Goal: Transaction & Acquisition: Purchase product/service

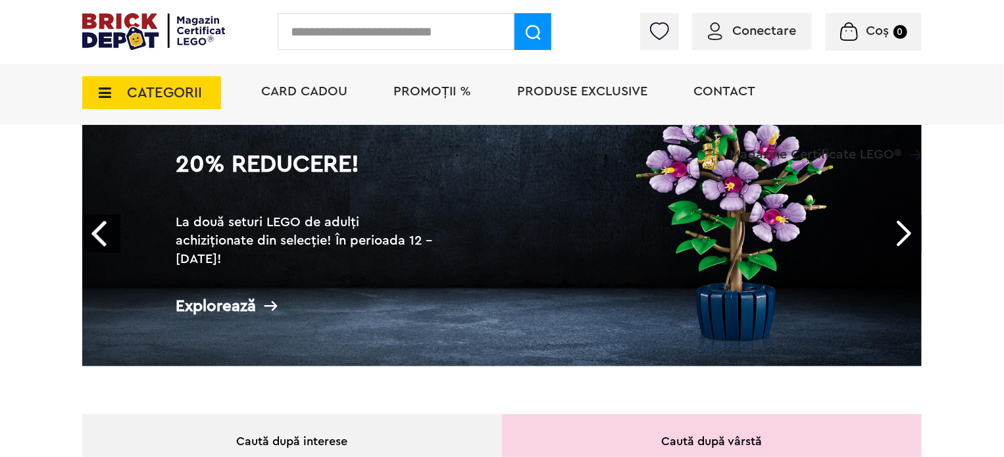
scroll to position [132, 0]
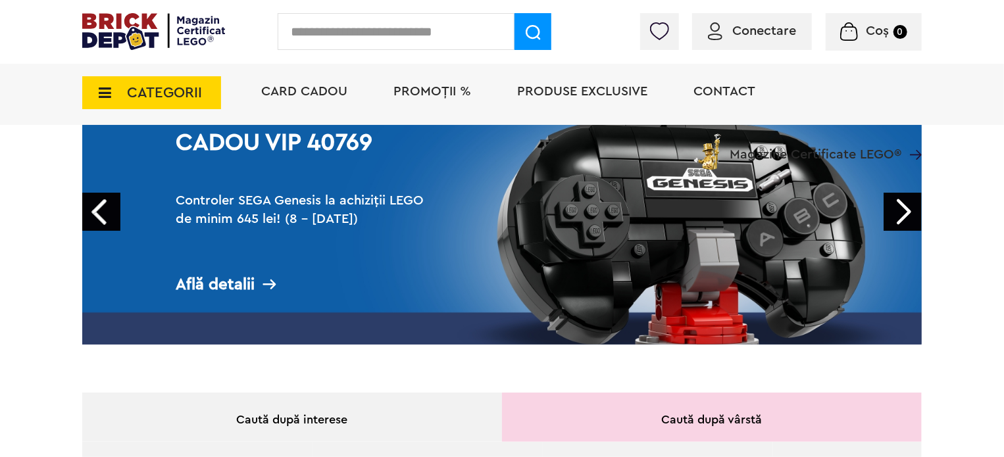
click at [916, 214] on link "Next" at bounding box center [903, 212] width 38 height 38
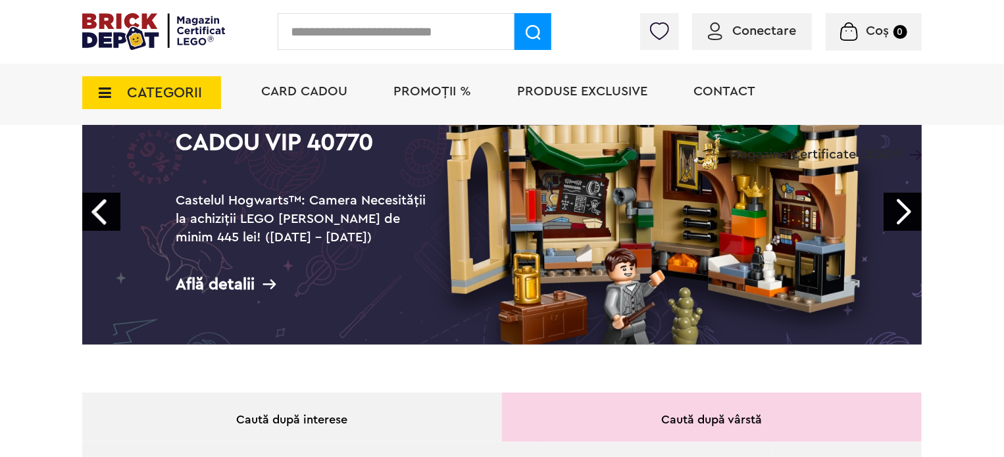
click at [105, 213] on link "Prev" at bounding box center [101, 212] width 38 height 38
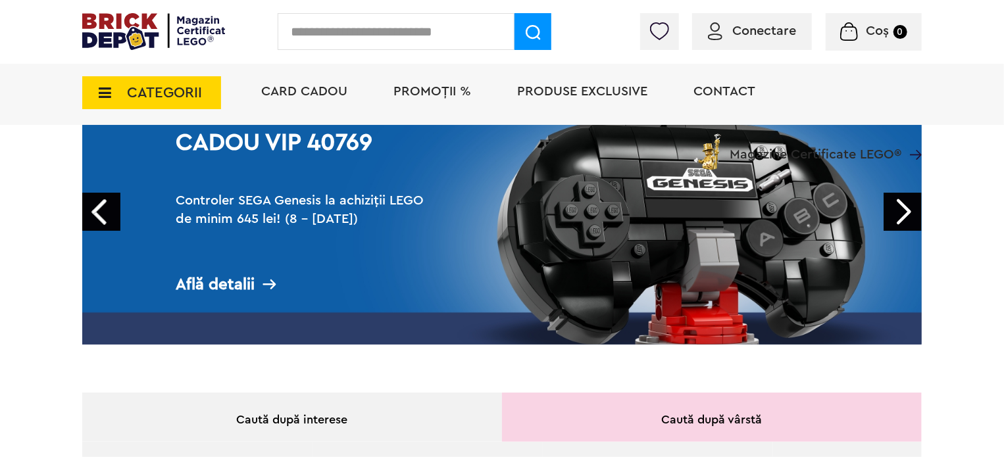
click at [92, 208] on link "Prev" at bounding box center [101, 212] width 38 height 38
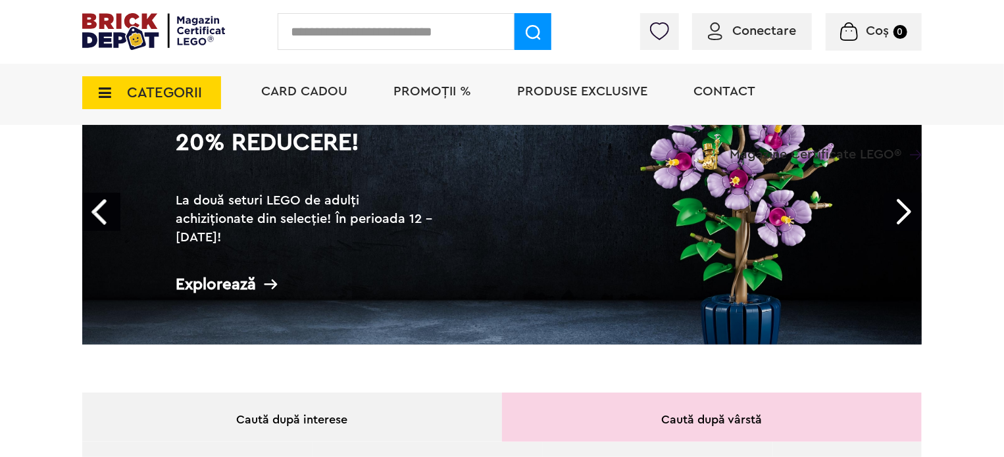
click at [220, 286] on div "Explorează" at bounding box center [307, 284] width 263 height 16
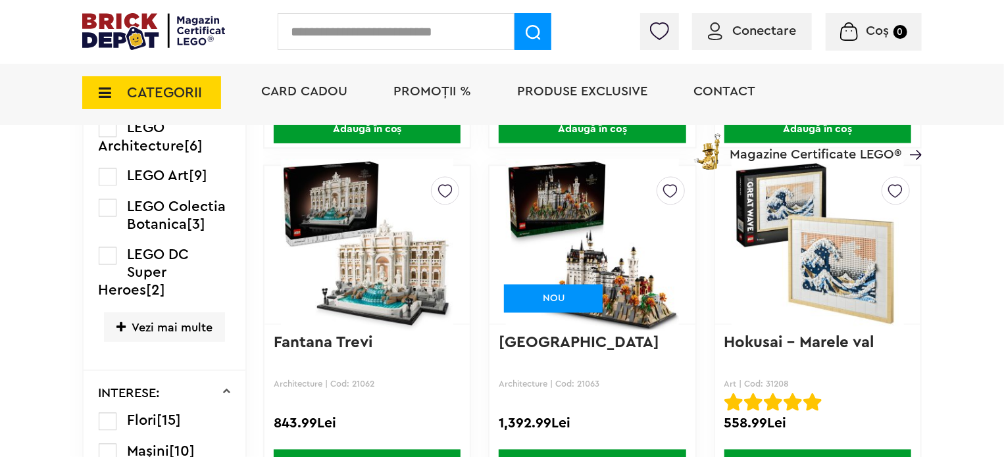
scroll to position [559, 0]
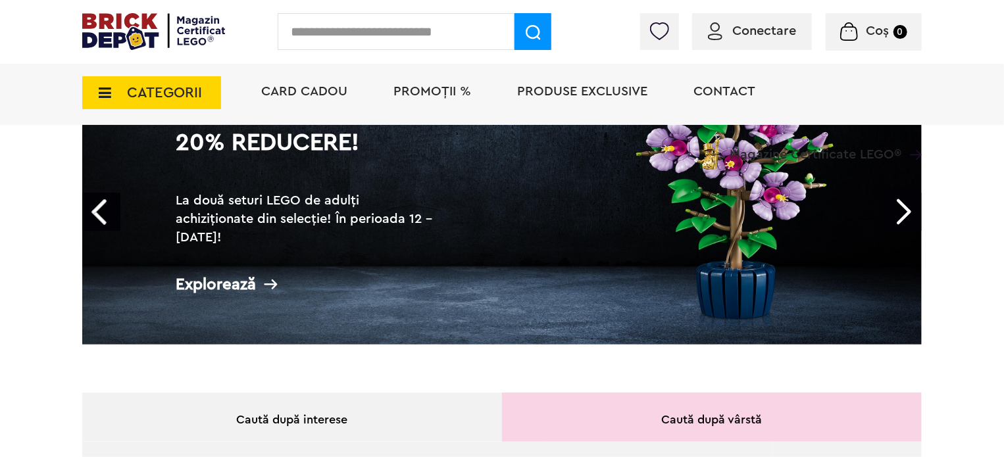
scroll to position [132, 0]
click at [905, 211] on link "Next" at bounding box center [903, 212] width 38 height 38
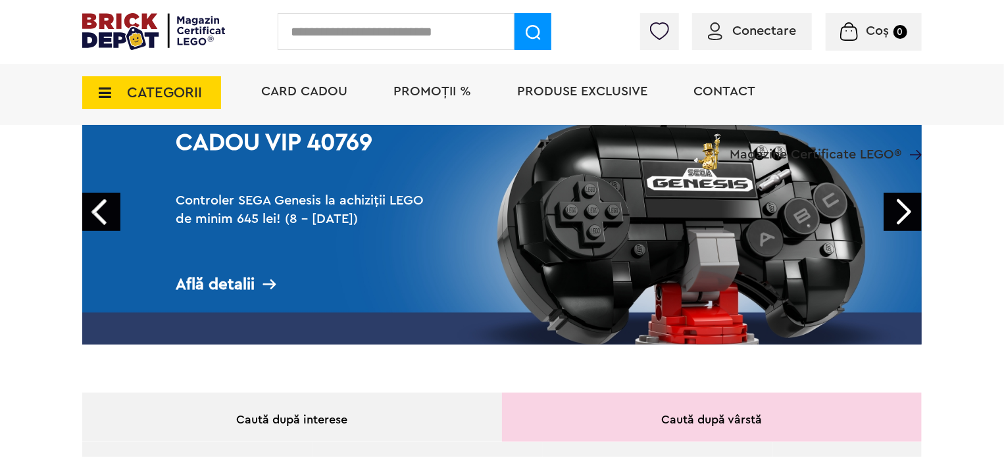
click at [905, 211] on link "Next" at bounding box center [903, 212] width 38 height 38
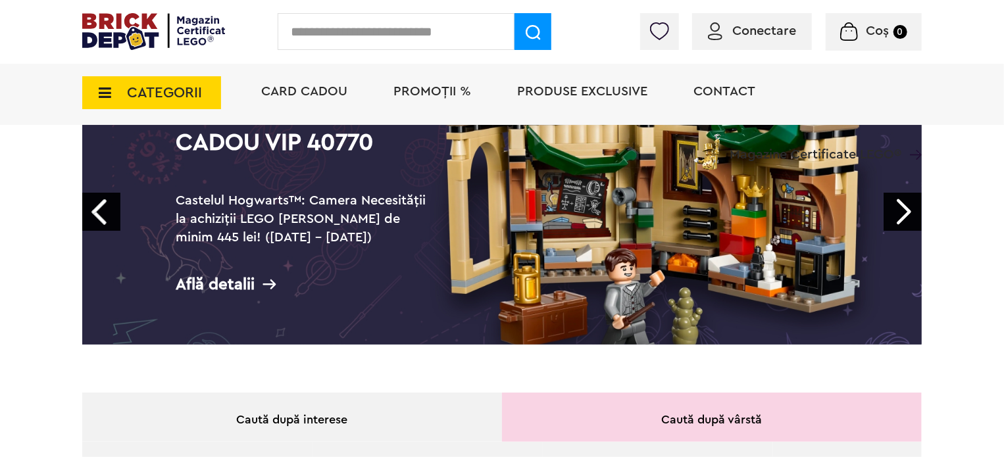
click at [242, 286] on div "Află detalii" at bounding box center [307, 284] width 263 height 16
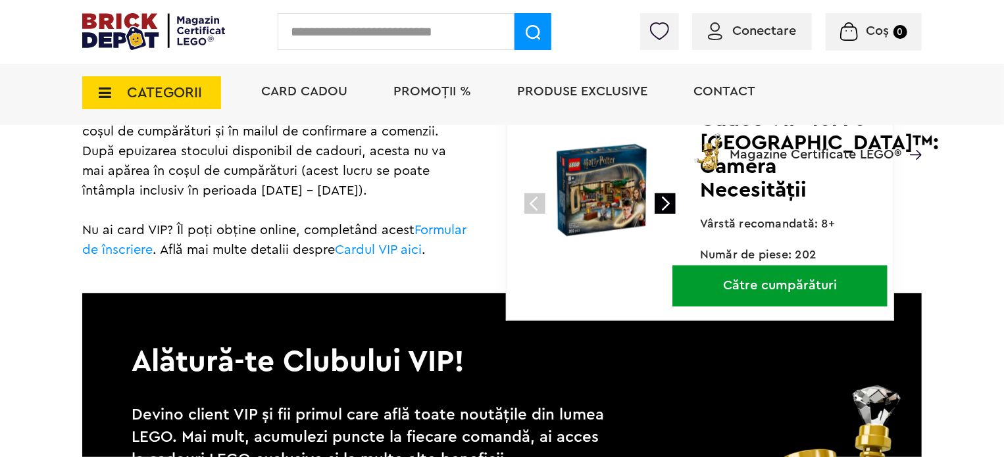
scroll to position [1222, 0]
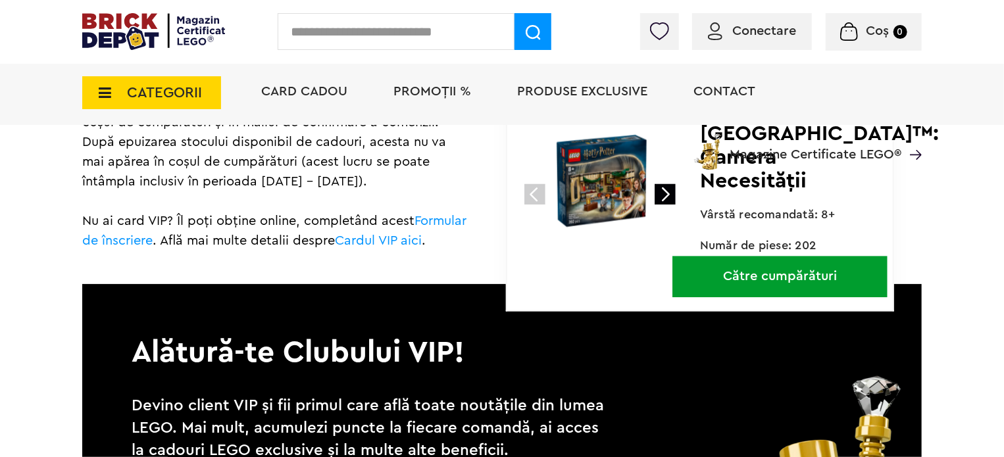
click at [783, 295] on link "Către cumpărături" at bounding box center [779, 277] width 215 height 41
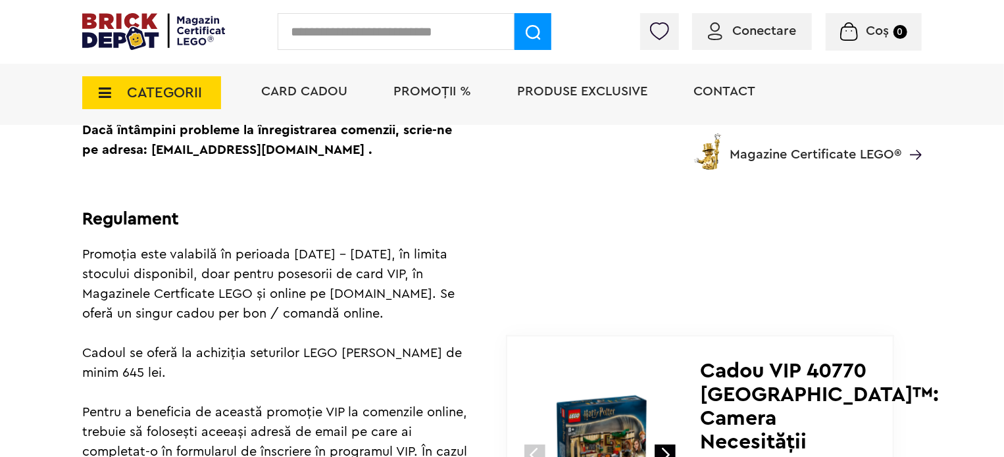
scroll to position [828, 0]
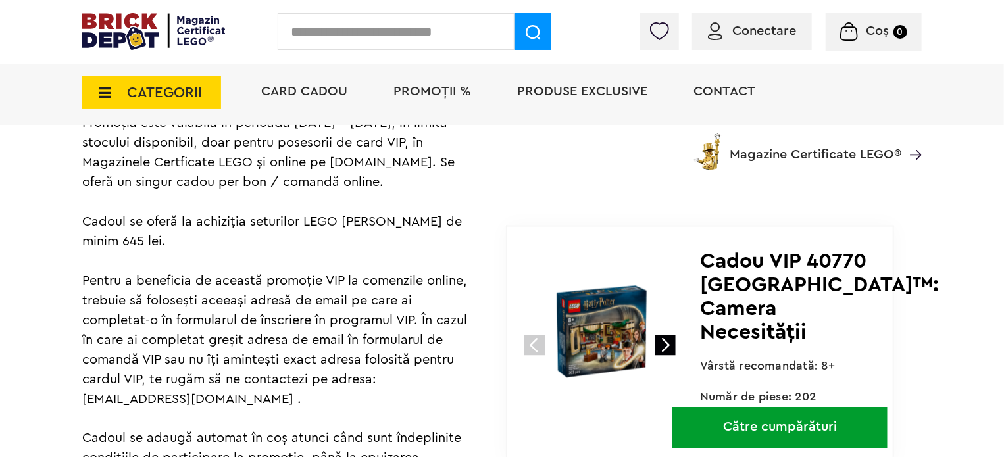
click at [741, 449] on link "Către cumpărături" at bounding box center [779, 427] width 215 height 41
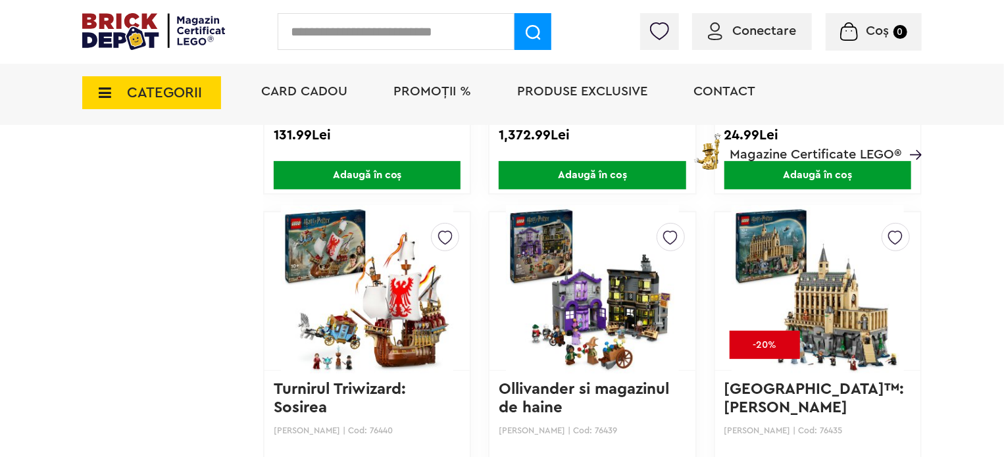
scroll to position [2763, 0]
